Goal: Information Seeking & Learning: Learn about a topic

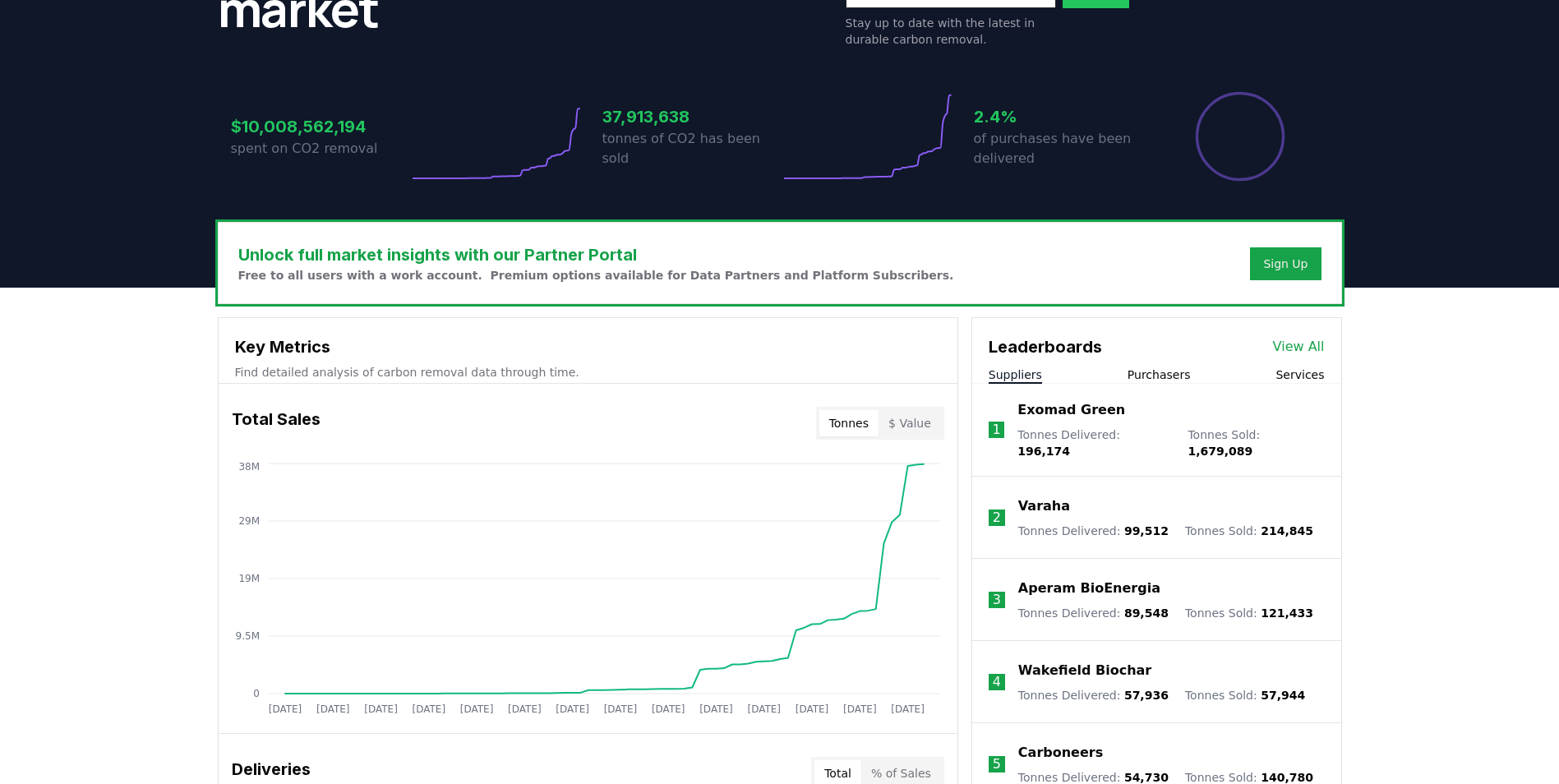
scroll to position [294, 0]
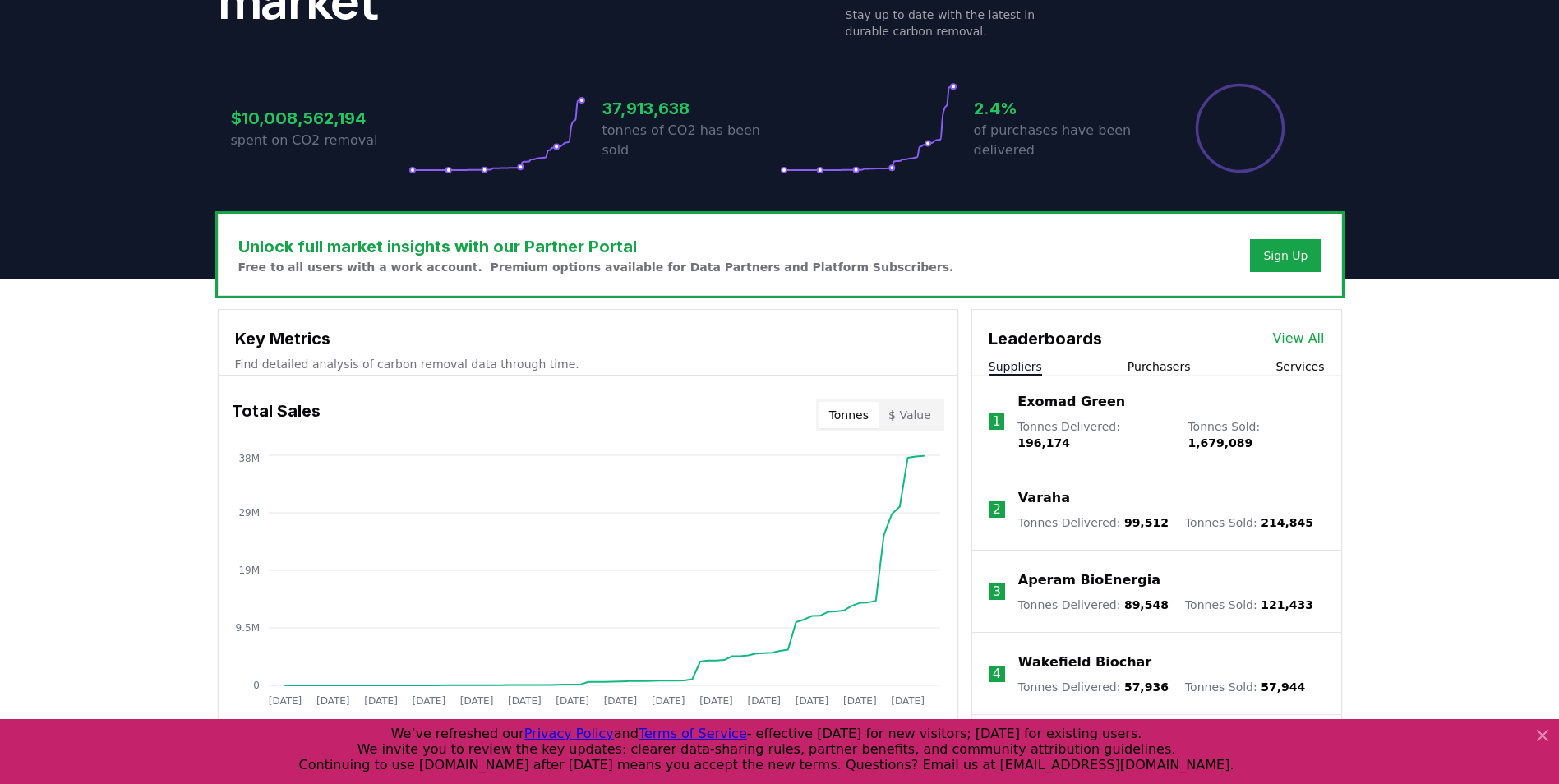
click at [1147, 360] on button "Purchasers" at bounding box center [1159, 366] width 63 height 16
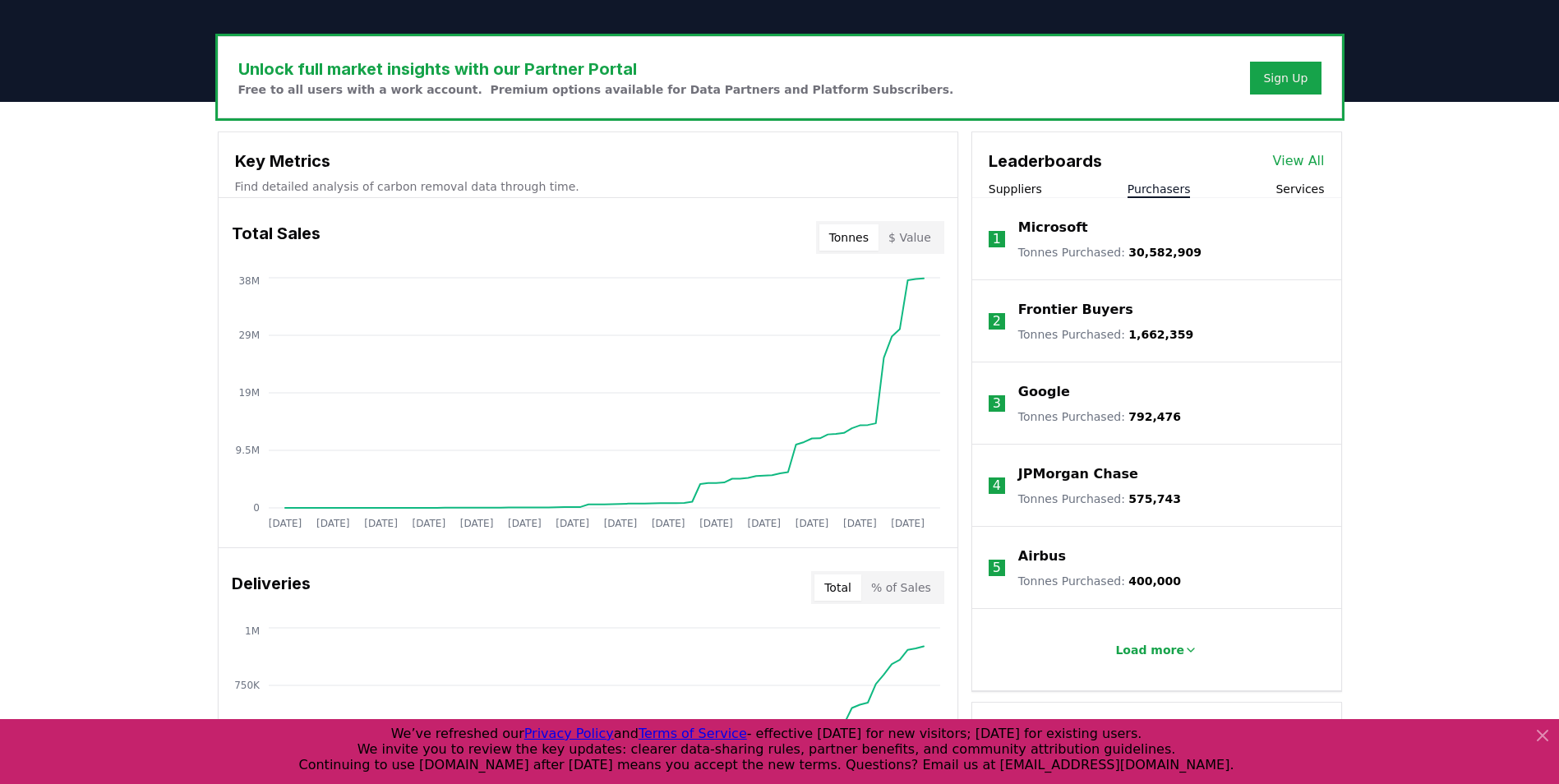
scroll to position [475, 0]
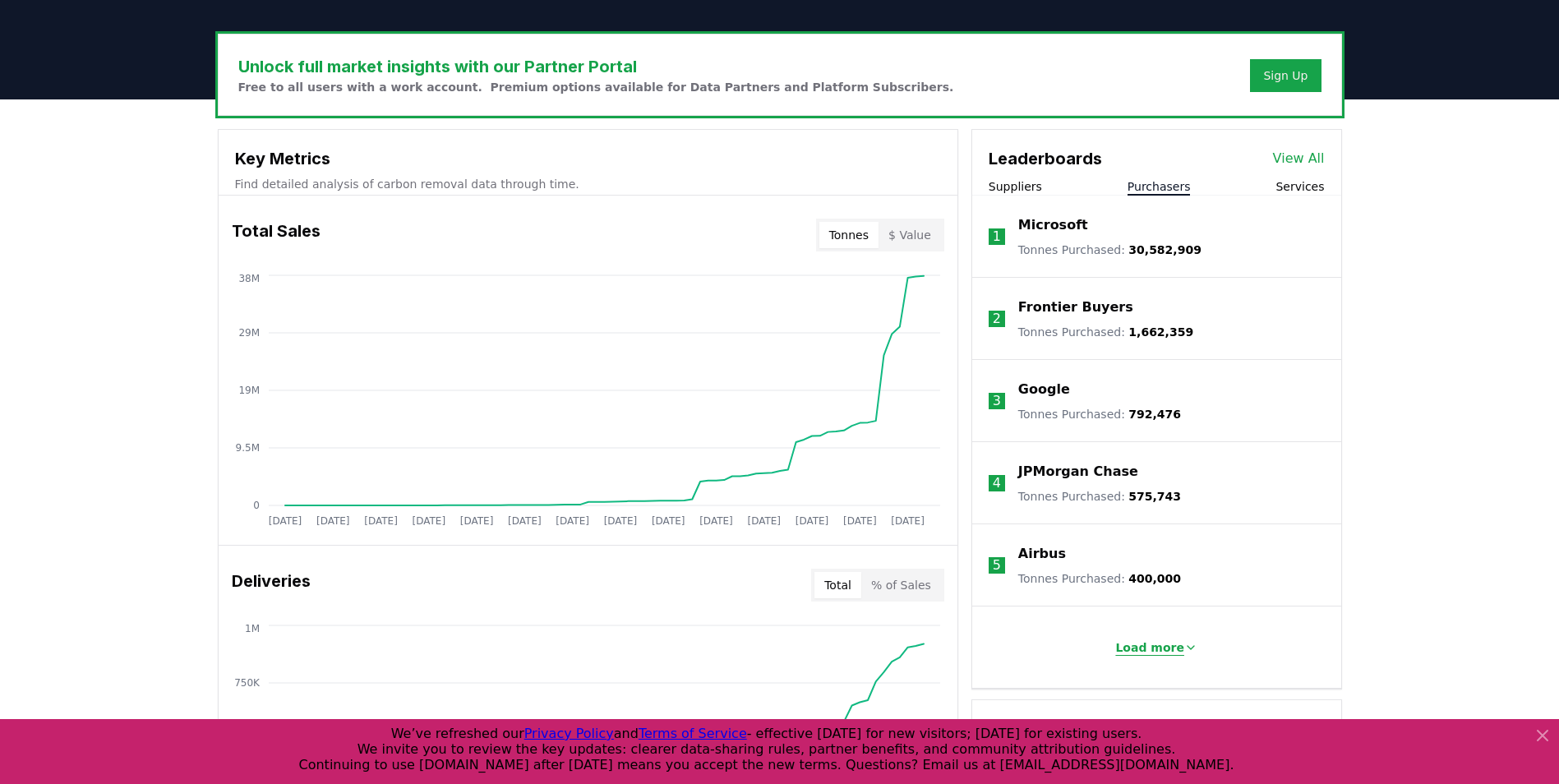
click at [1138, 645] on p "Load more" at bounding box center [1150, 647] width 69 height 16
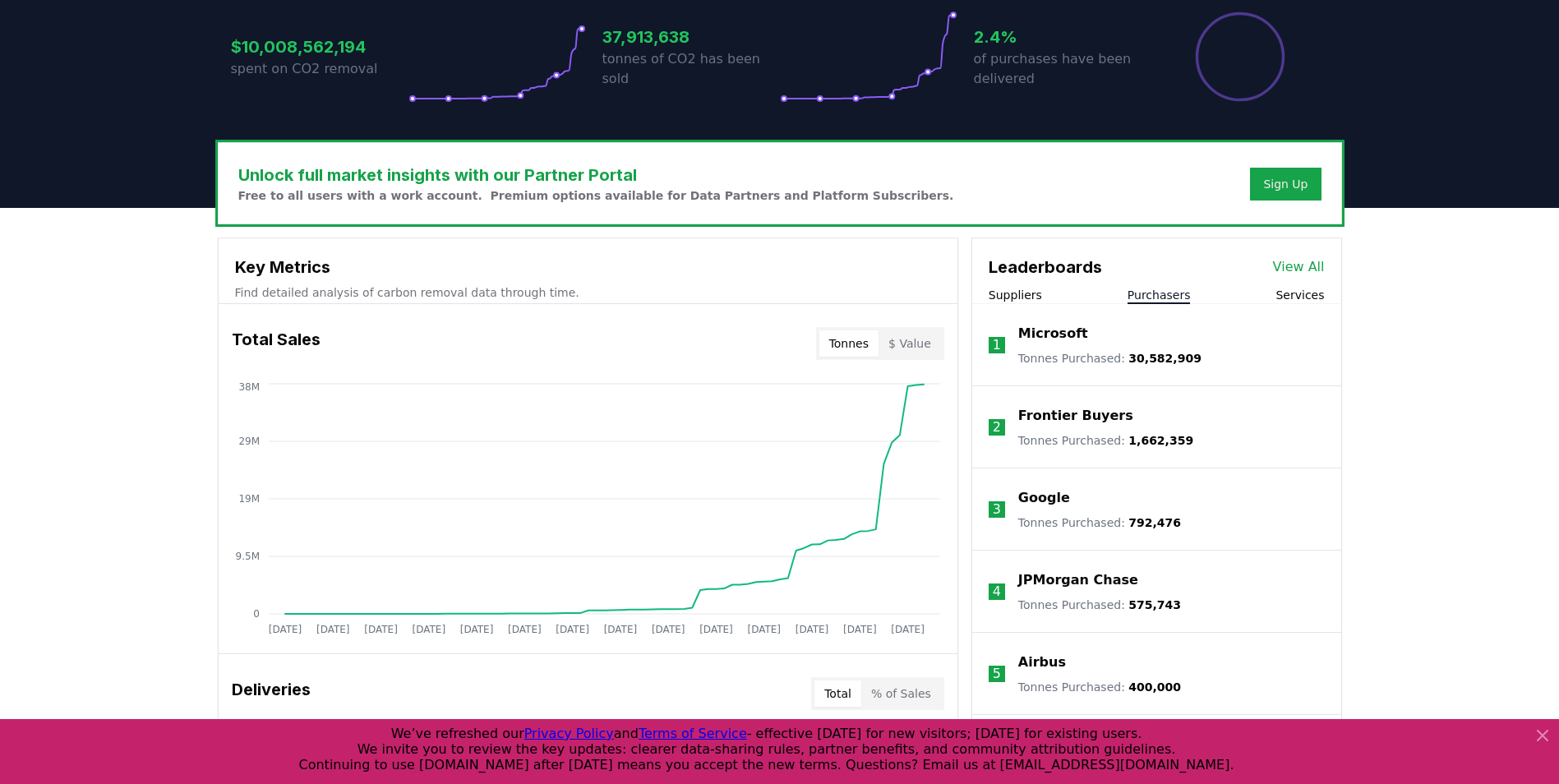
scroll to position [365, 0]
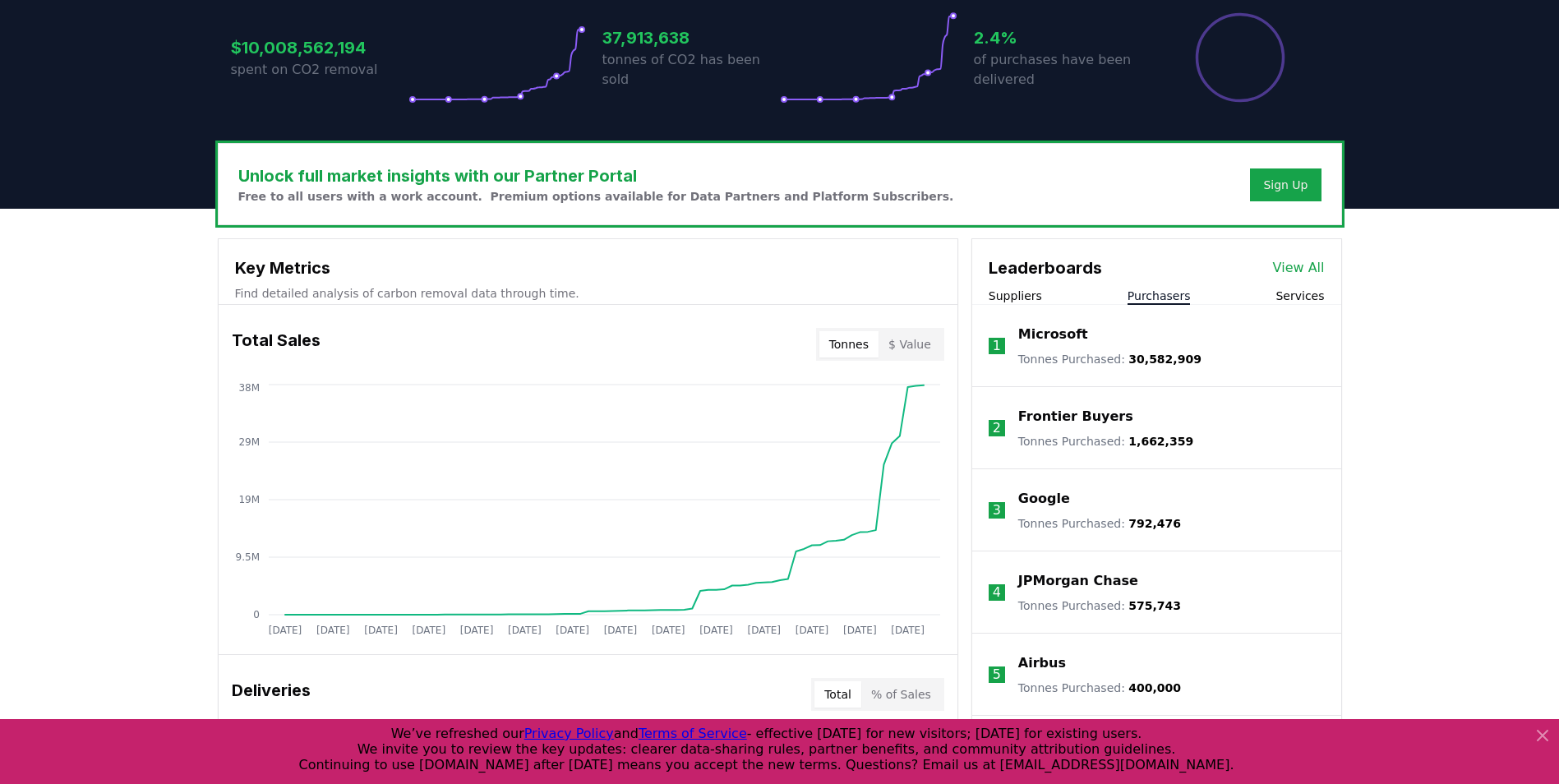
click at [1286, 296] on button "Services" at bounding box center [1300, 296] width 48 height 16
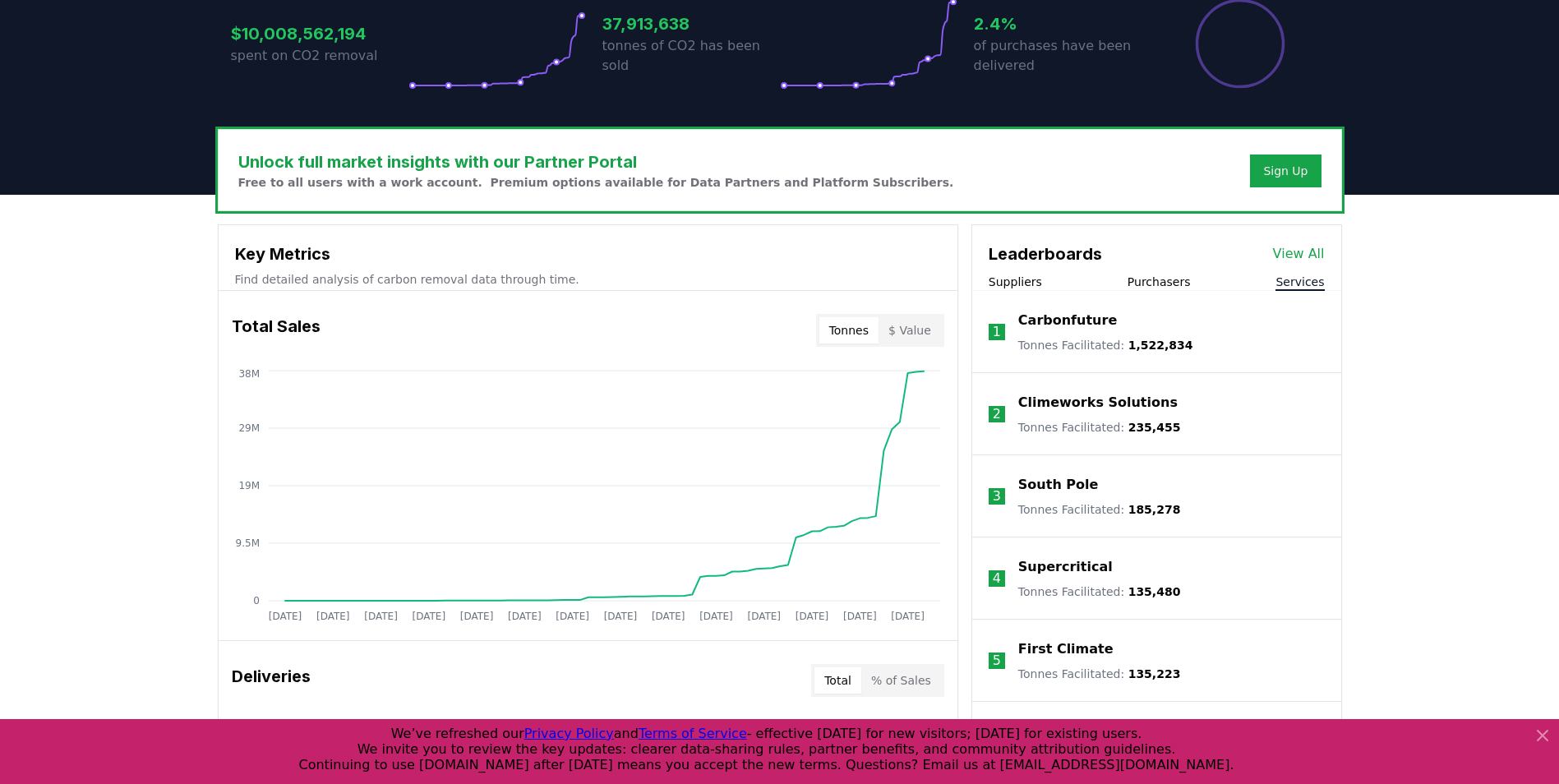
scroll to position [379, 0]
click at [1014, 284] on button "Suppliers" at bounding box center [1016, 281] width 54 height 16
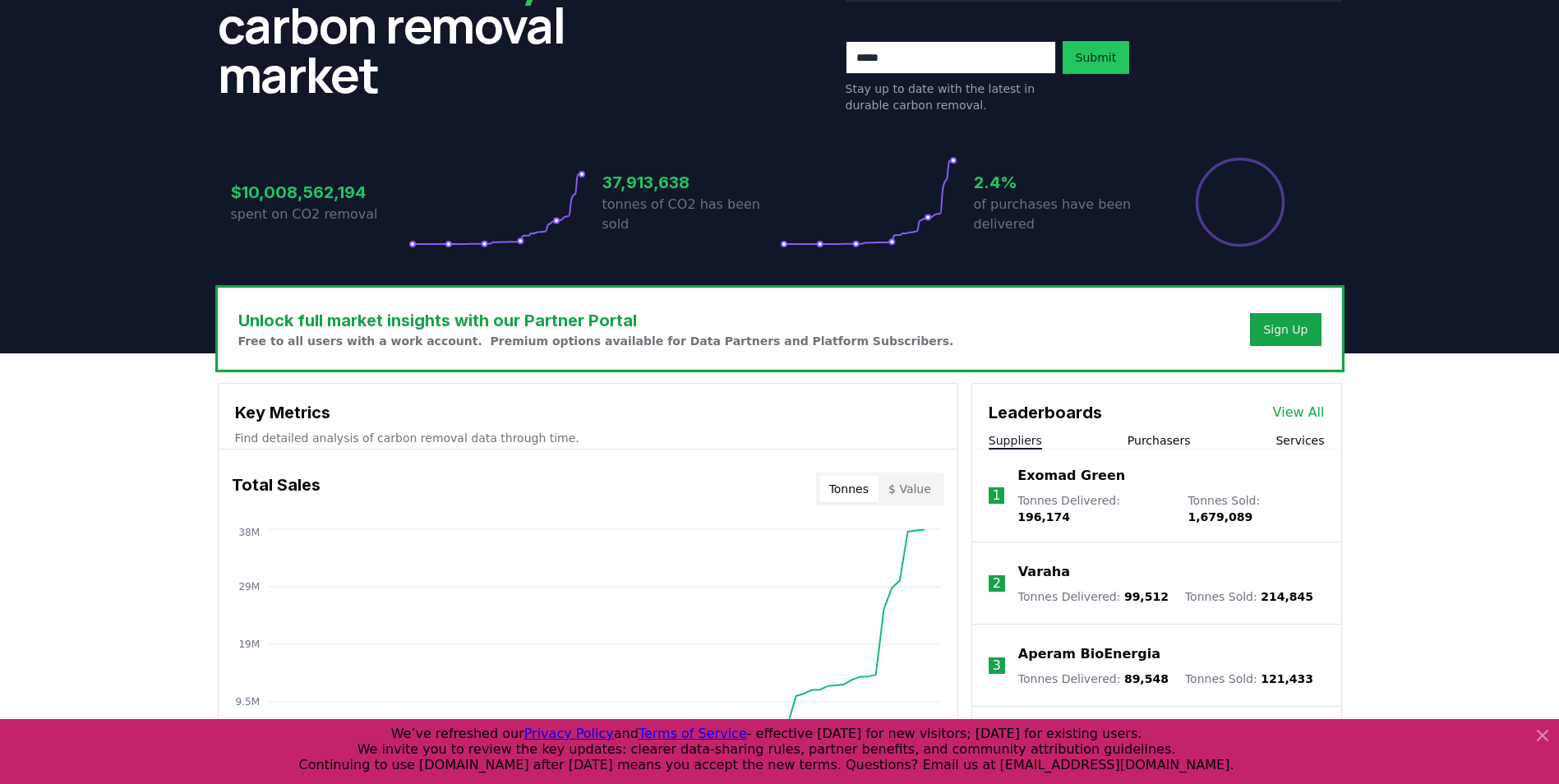
scroll to position [58, 0]
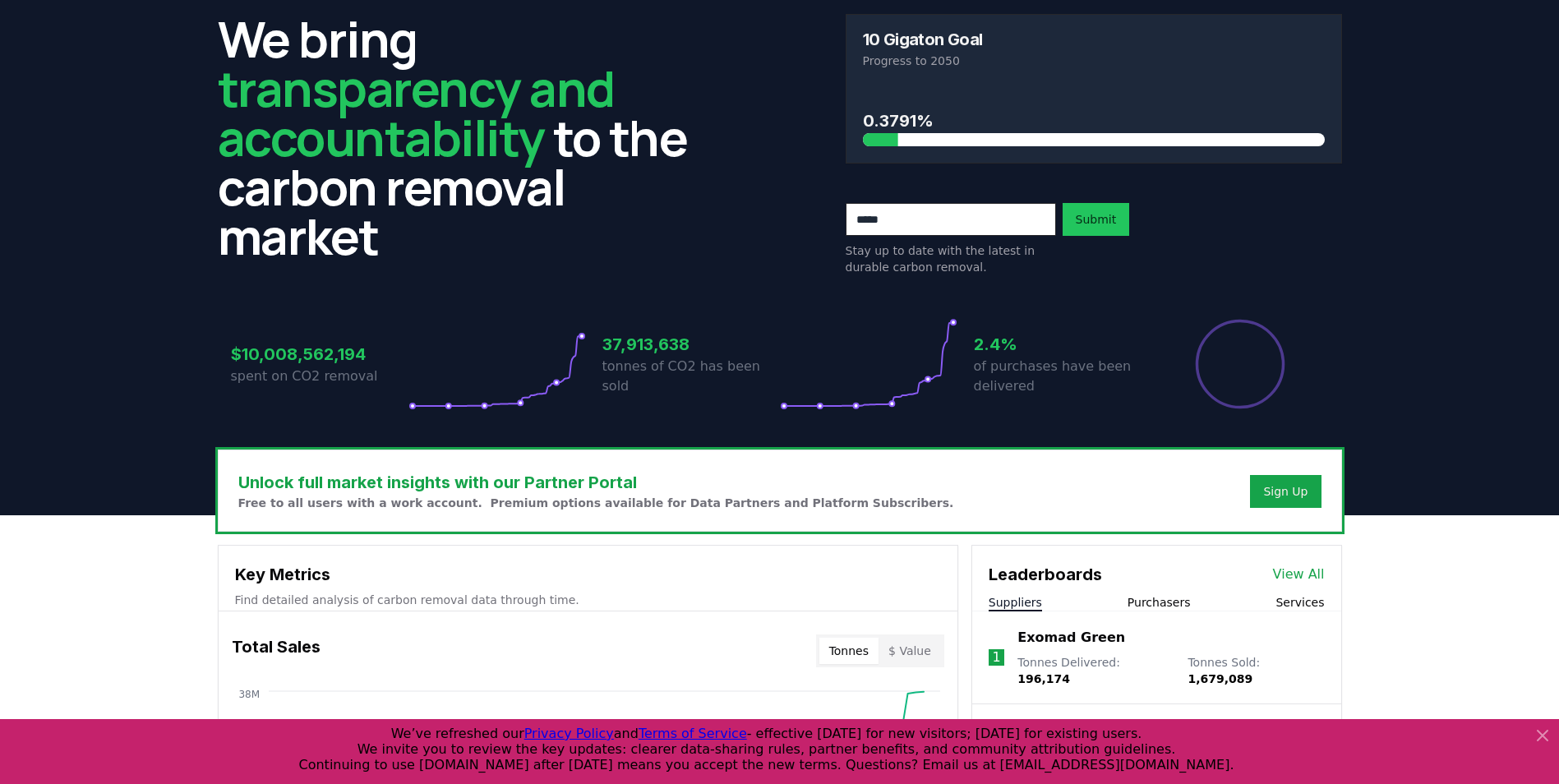
click at [1056, 641] on p "Exomad Green" at bounding box center [1071, 637] width 108 height 20
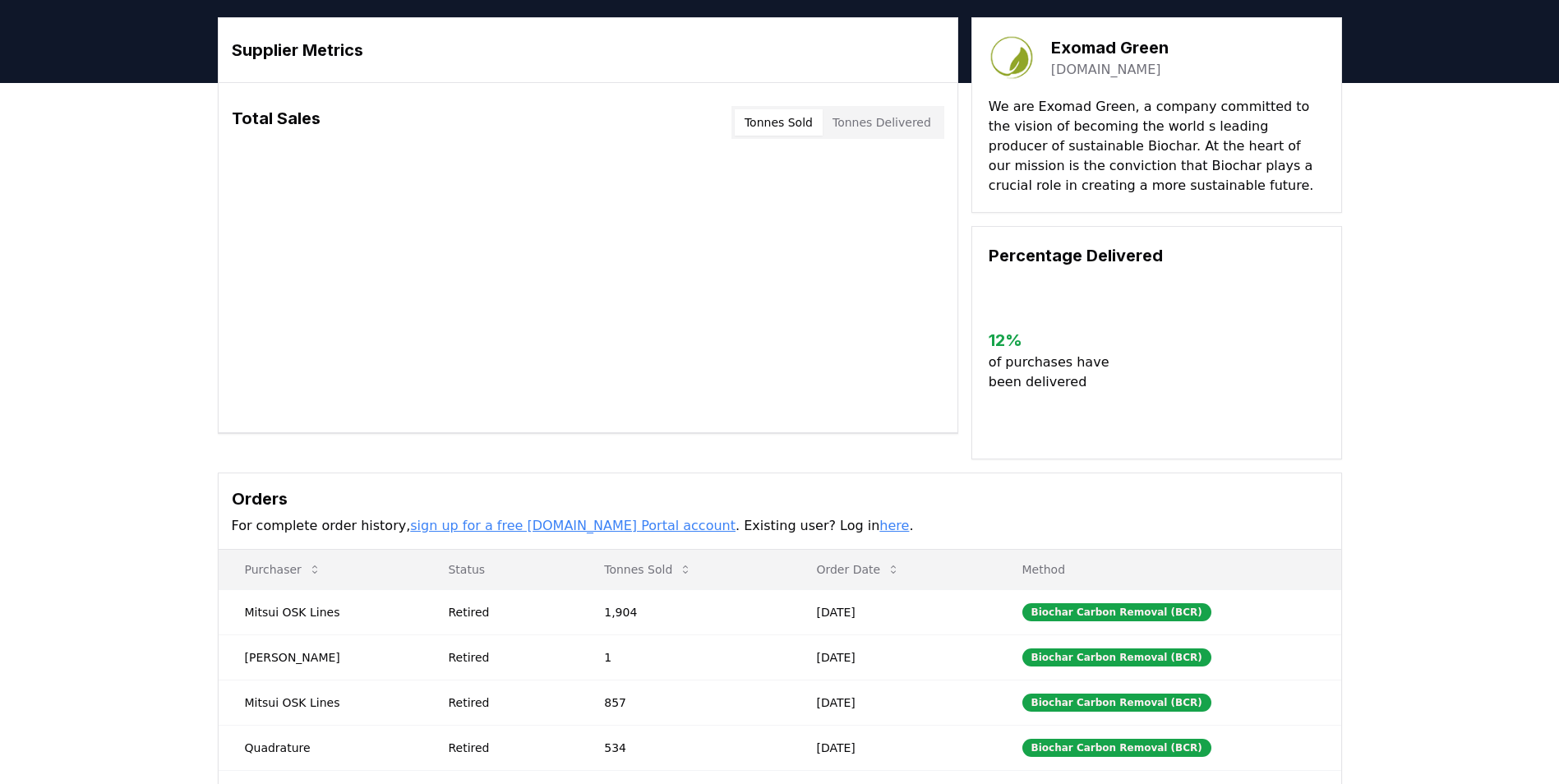
scroll to position [404, 0]
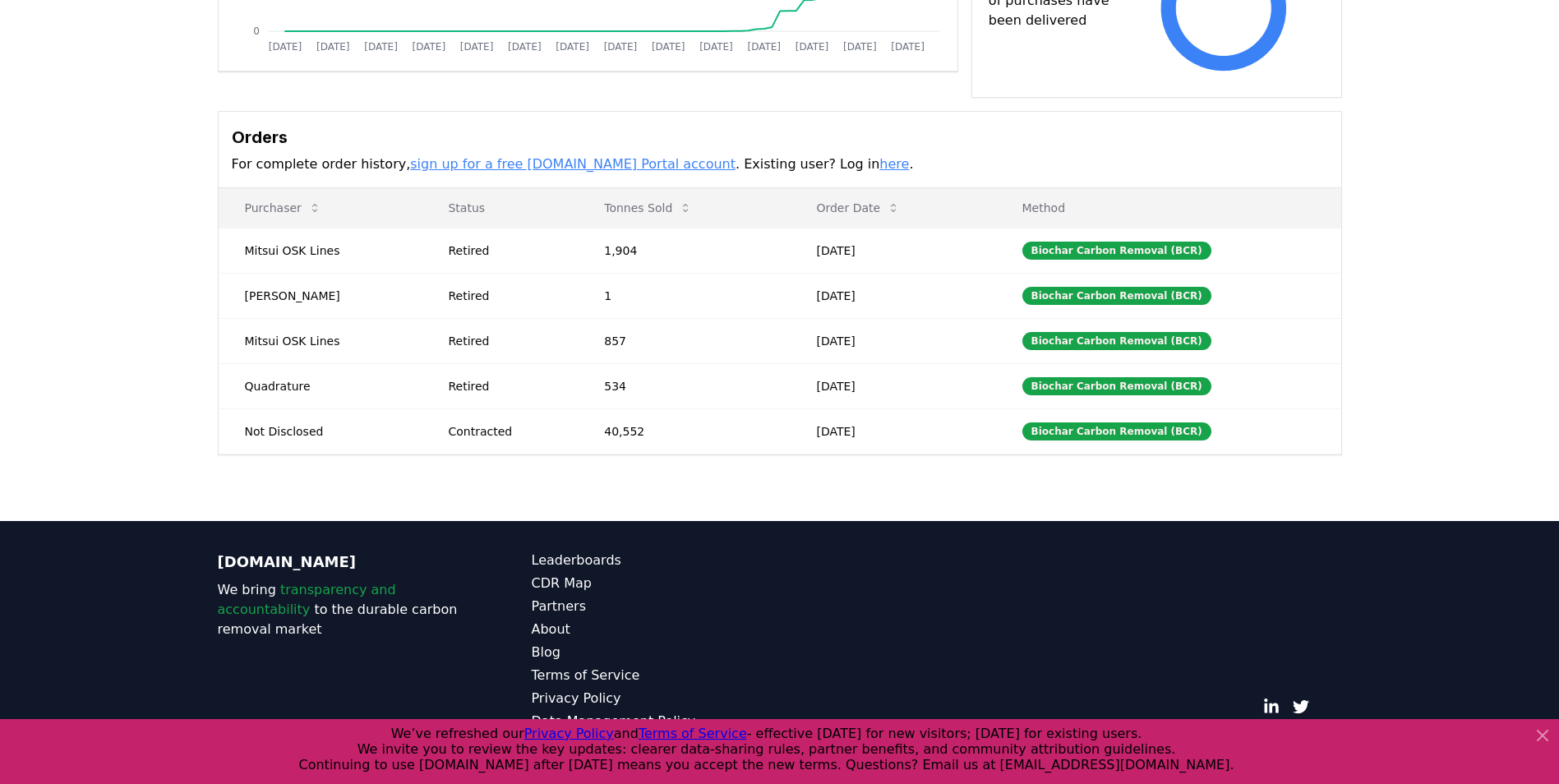
click at [180, 301] on div "Supplier Metrics Total Sales Tonnes Sold Tonnes Delivered Jan 2019 Jul 2019 Jan…" at bounding box center [779, 121] width 1559 height 800
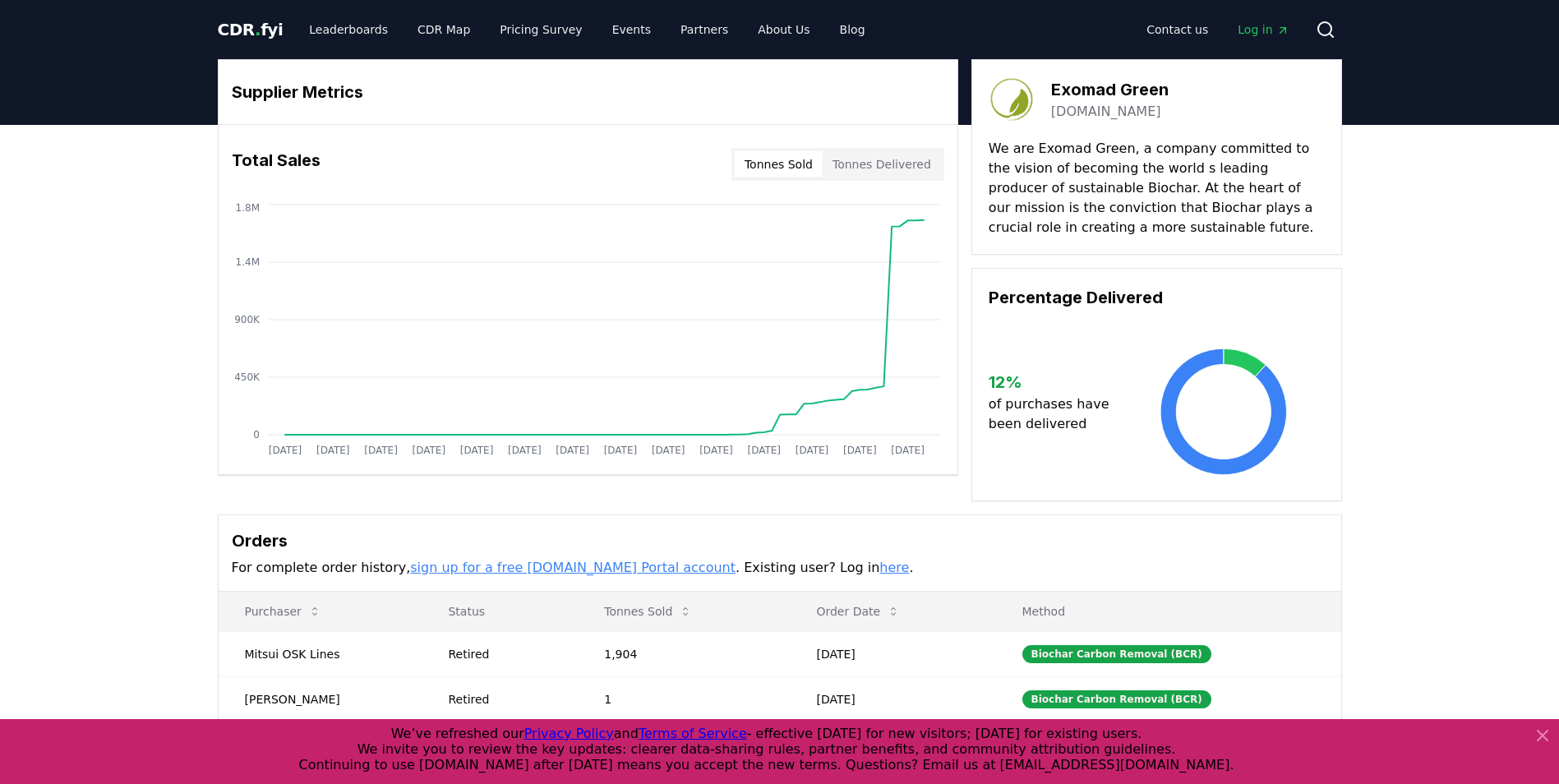
click at [248, 20] on span "CDR . fyi" at bounding box center [251, 29] width 66 height 20
